Goal: Transaction & Acquisition: Download file/media

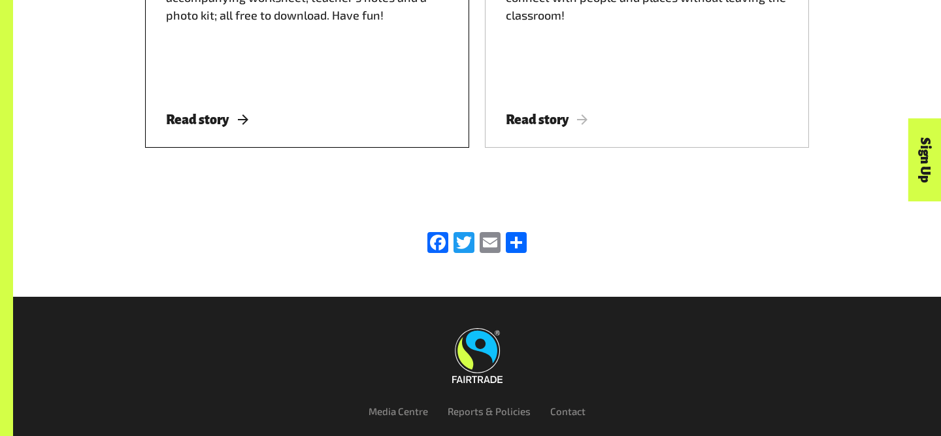
scroll to position [1671, 0]
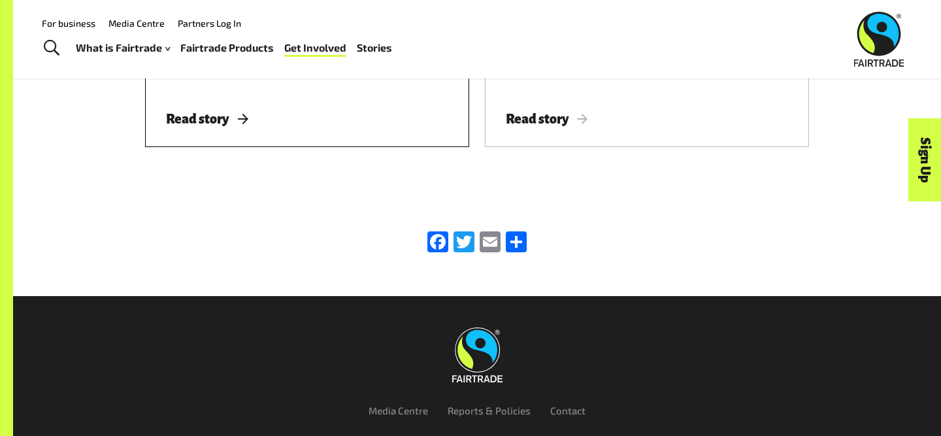
click at [220, 113] on span "Read story" at bounding box center [207, 119] width 82 height 14
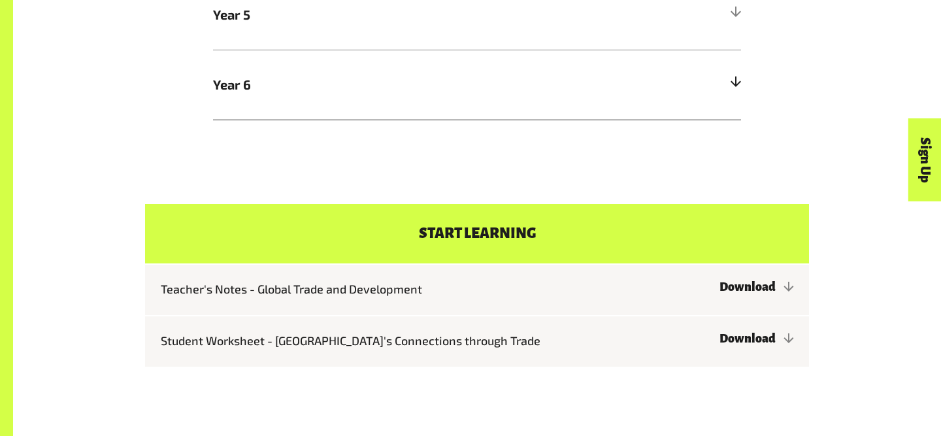
click at [689, 93] on h5 "Year 6" at bounding box center [477, 85] width 528 height 70
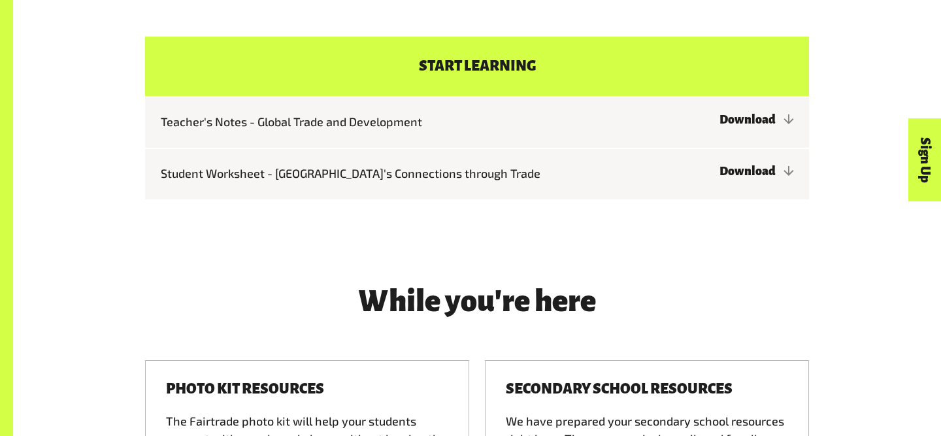
scroll to position [1545, 0]
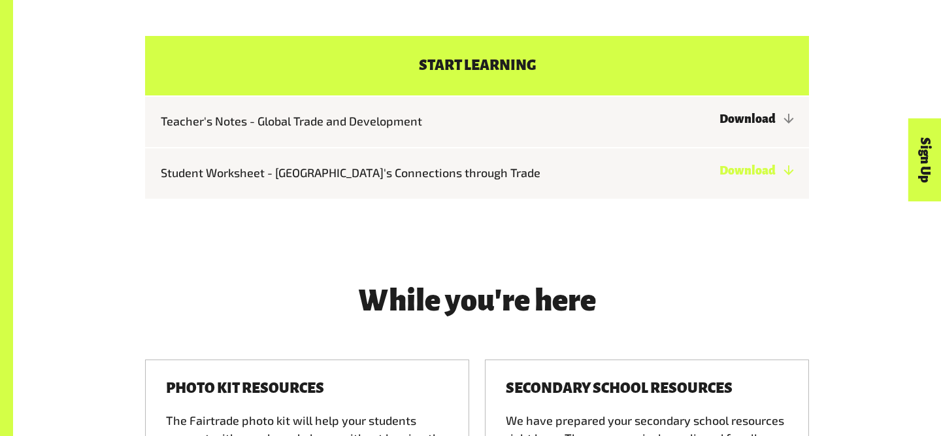
click at [719, 164] on link "Download" at bounding box center [756, 170] width 74 height 13
click at [719, 112] on link "Download" at bounding box center [756, 118] width 74 height 13
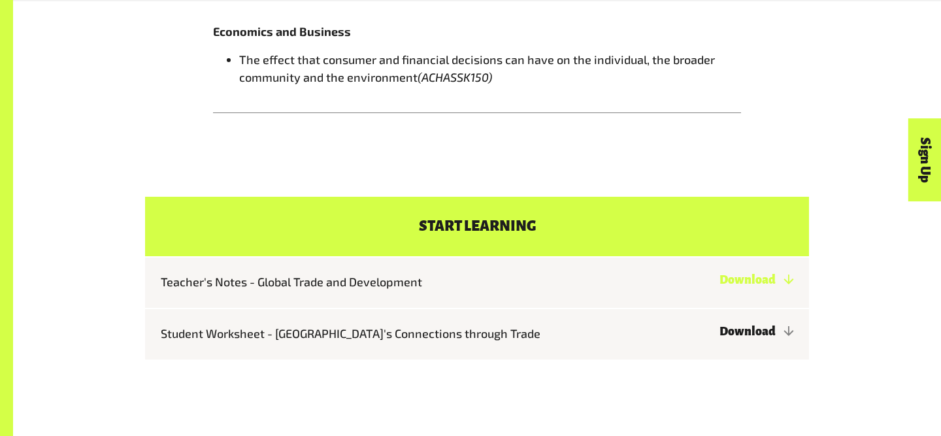
scroll to position [1395, 0]
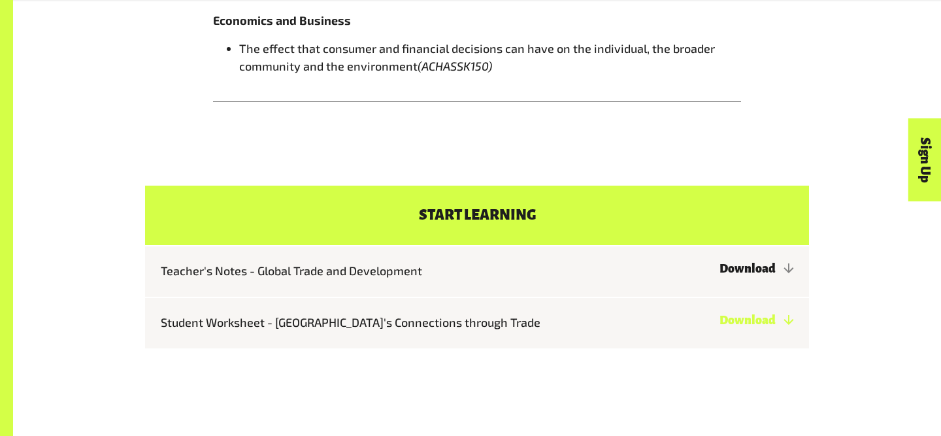
click at [719, 314] on link "Download" at bounding box center [756, 320] width 74 height 13
